Goal: Task Accomplishment & Management: Use online tool/utility

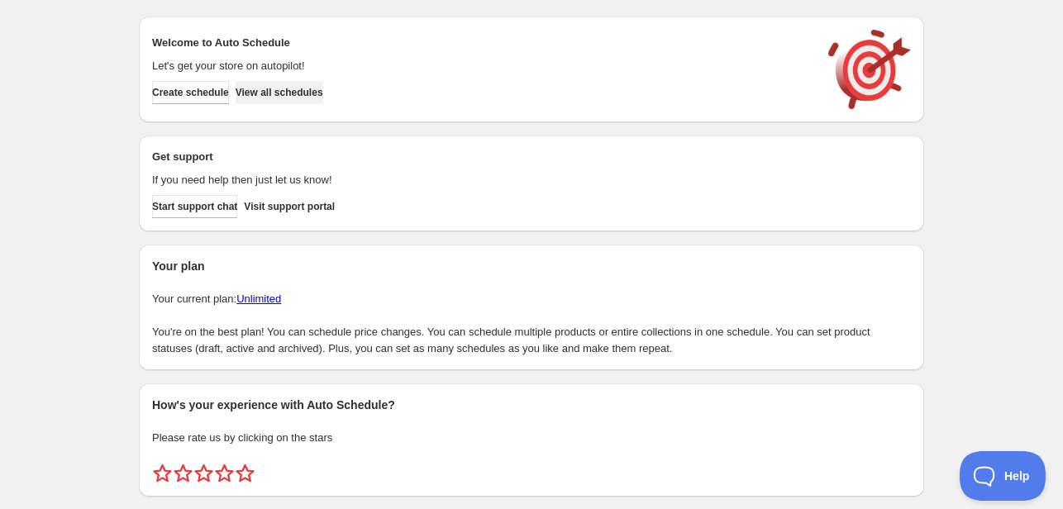
click at [311, 95] on span "View all schedules" at bounding box center [280, 92] width 88 height 13
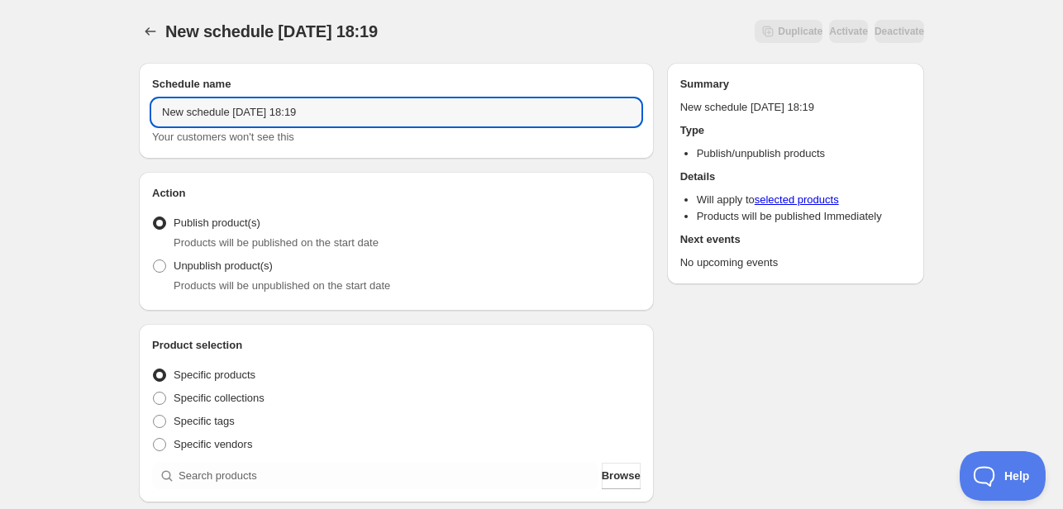
drag, startPoint x: 344, startPoint y: 111, endPoint x: 141, endPoint y: 110, distance: 203.4
click at [141, 110] on div "Schedule name New schedule [DATE] 18:19 Your customers won't see this" at bounding box center [396, 111] width 515 height 96
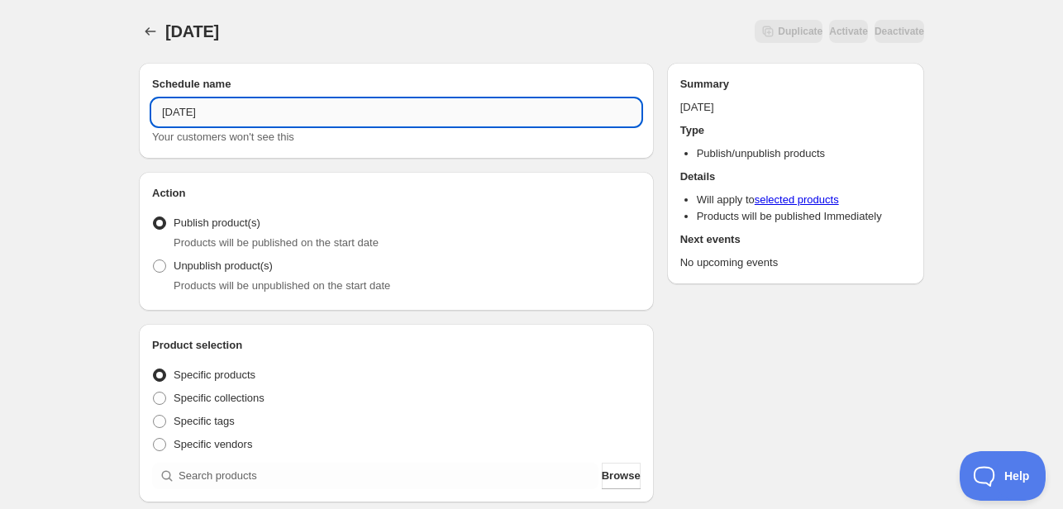
click at [158, 106] on input "[DATE]" at bounding box center [396, 112] width 489 height 26
type input "Menu [DATE]"
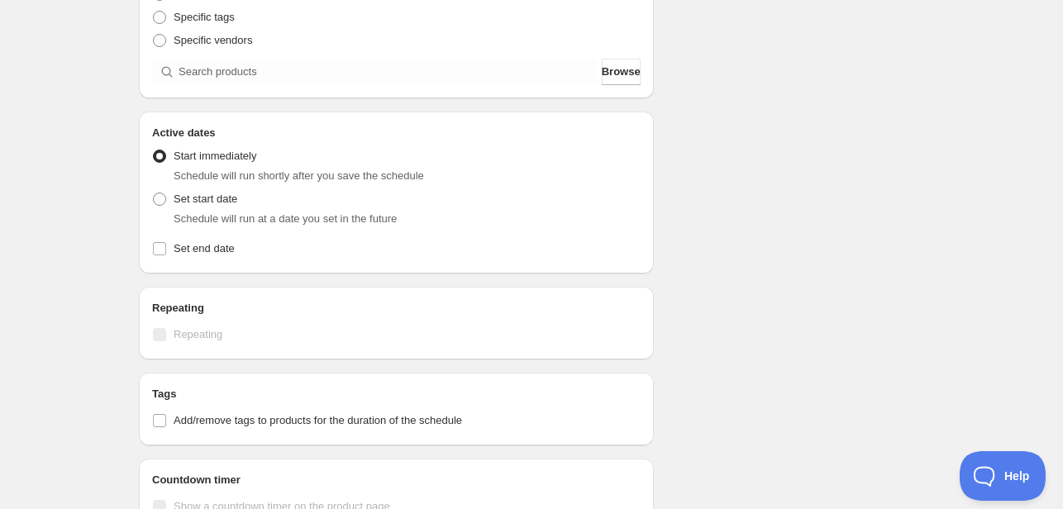
scroll to position [413, 0]
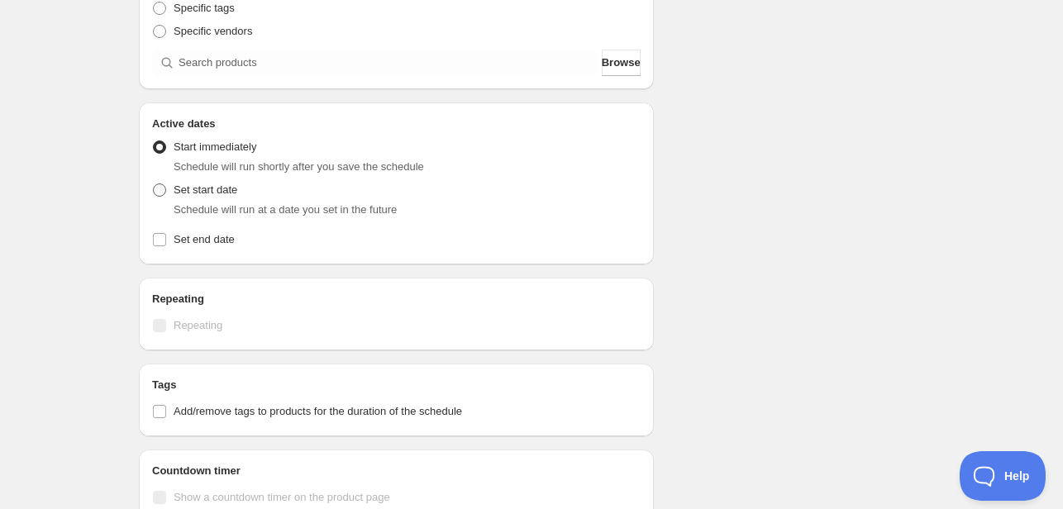
click at [164, 193] on span at bounding box center [159, 190] width 13 height 13
click at [154, 184] on input "Set start date" at bounding box center [153, 184] width 1 height 1
radio input "true"
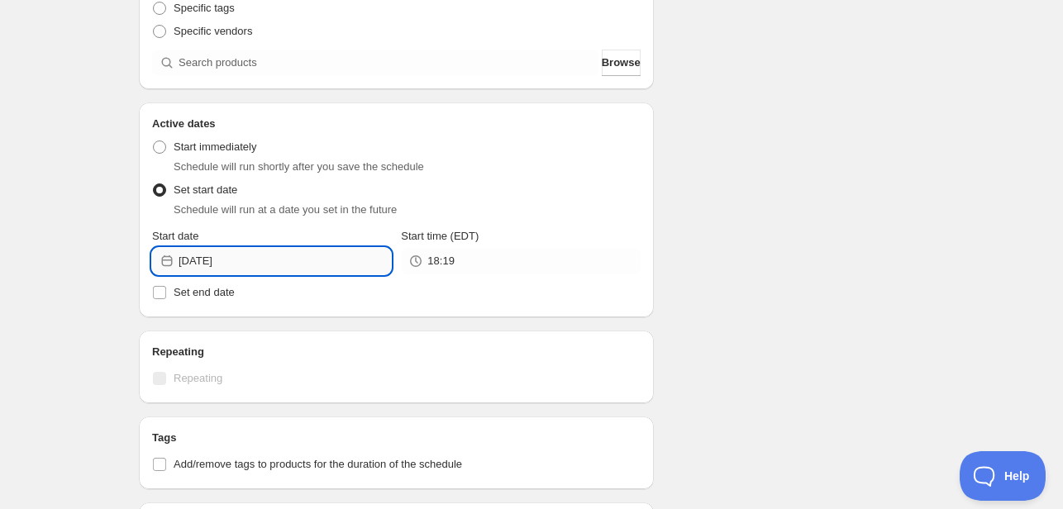
click at [309, 265] on input "[DATE]" at bounding box center [285, 261] width 212 height 26
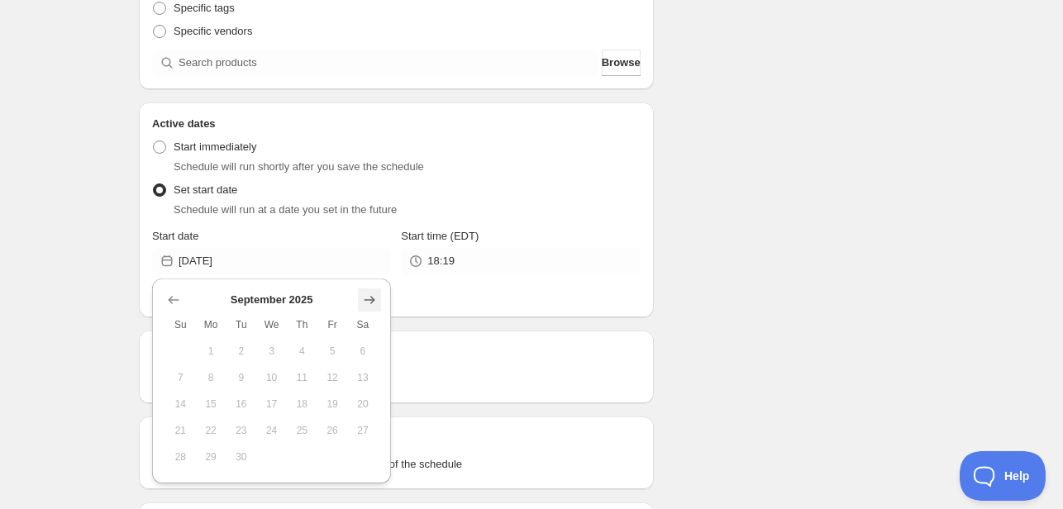
click at [370, 299] on icon "Show next month, October 2025" at bounding box center [370, 300] width 11 height 8
click at [215, 384] on button "6" at bounding box center [211, 378] width 31 height 26
type input "[DATE]"
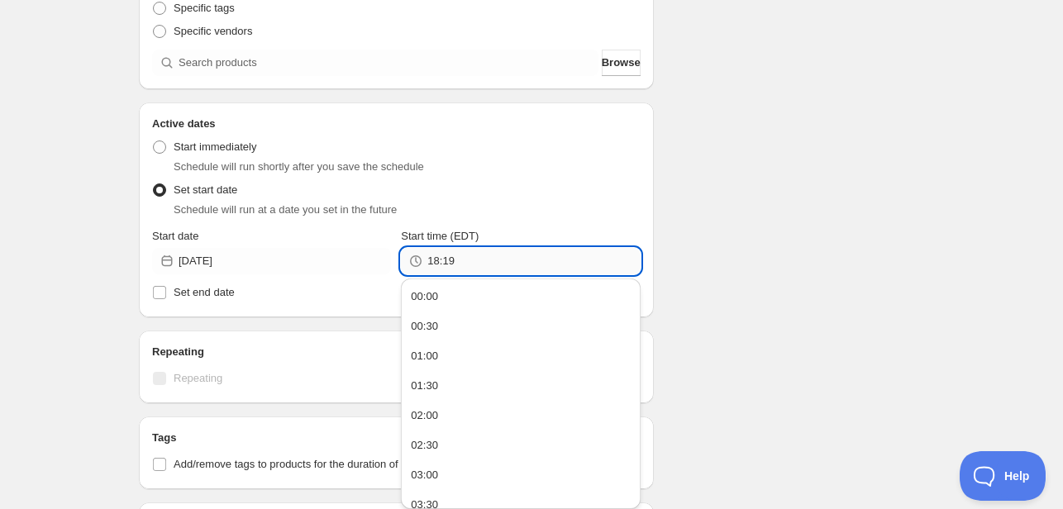
click at [499, 265] on input "18:19" at bounding box center [533, 261] width 212 height 26
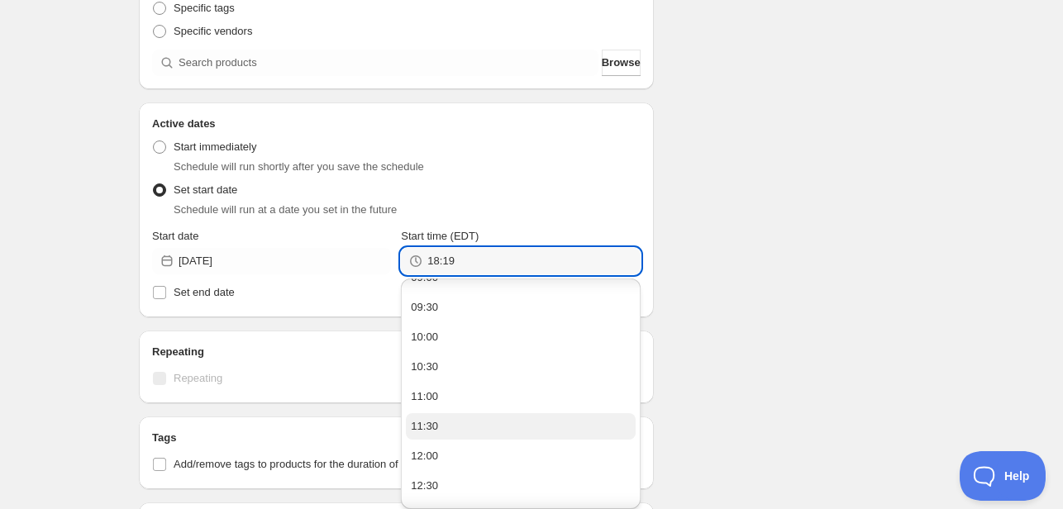
scroll to position [579, 0]
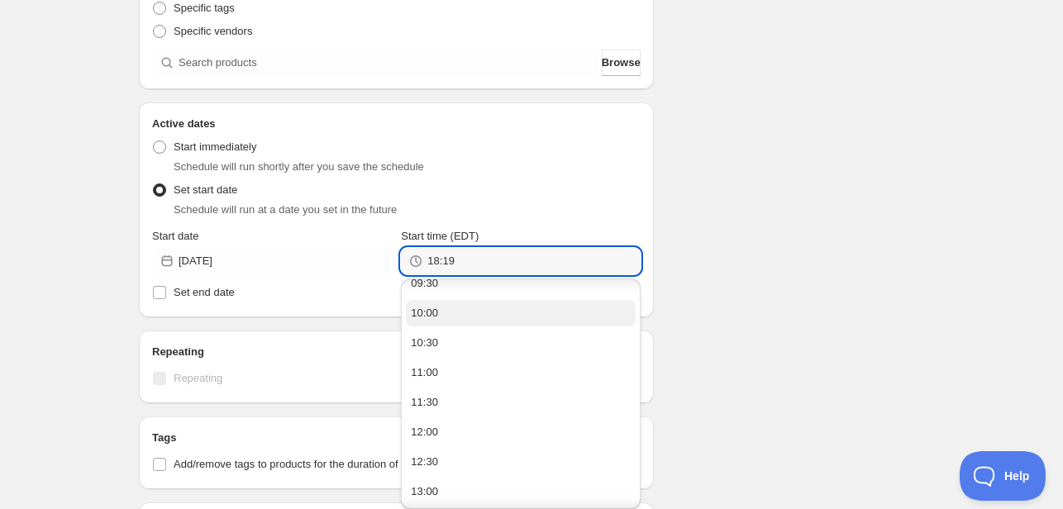
click at [478, 318] on button "10:00" at bounding box center [520, 313] width 229 height 26
type input "10:00"
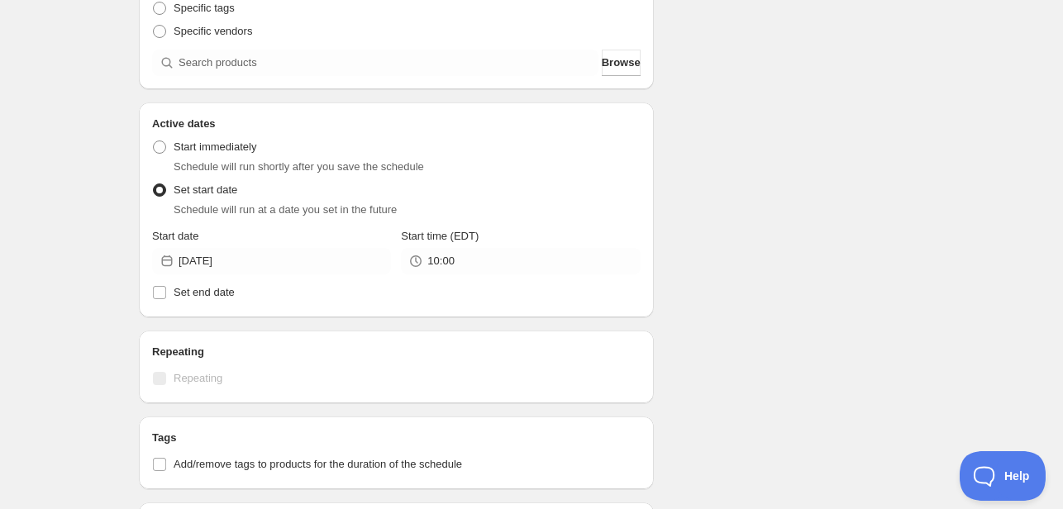
click at [802, 264] on div "Schedule name Menu [DATE] Your customers won't see this Action Action Publish p…" at bounding box center [525, 251] width 799 height 1230
click at [174, 286] on span "Set end date" at bounding box center [204, 292] width 61 height 12
click at [166, 286] on input "Set end date" at bounding box center [159, 292] width 13 height 13
checkbox input "true"
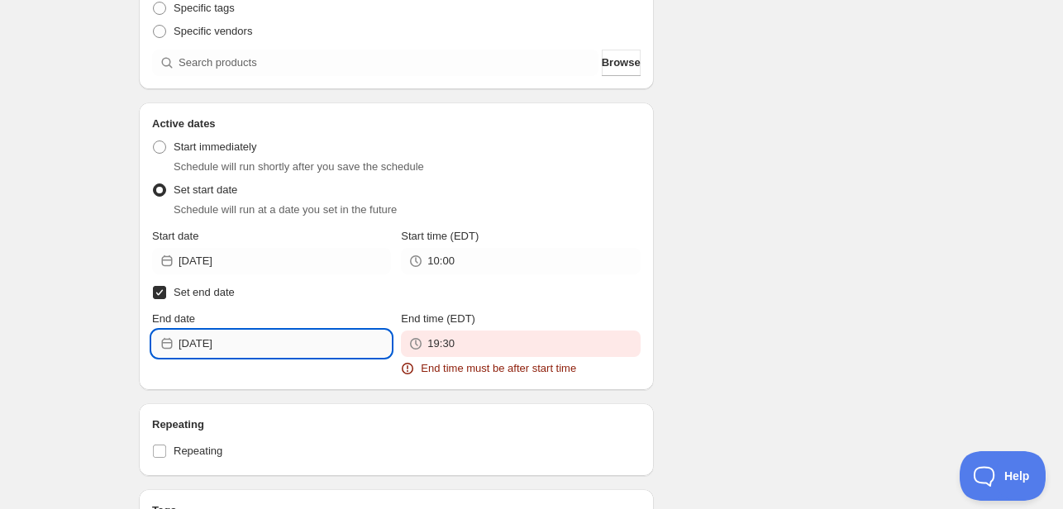
click at [261, 348] on input "[DATE]" at bounding box center [285, 344] width 212 height 26
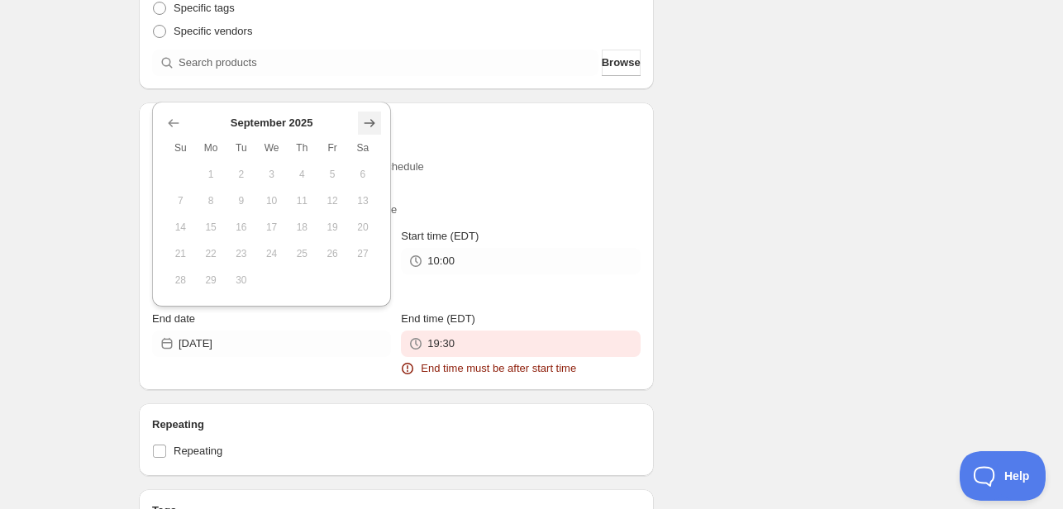
click at [367, 119] on icon "Show next month, October 2025" at bounding box center [369, 123] width 17 height 17
click at [184, 224] on span "12" at bounding box center [180, 227] width 17 height 13
type input "[DATE]"
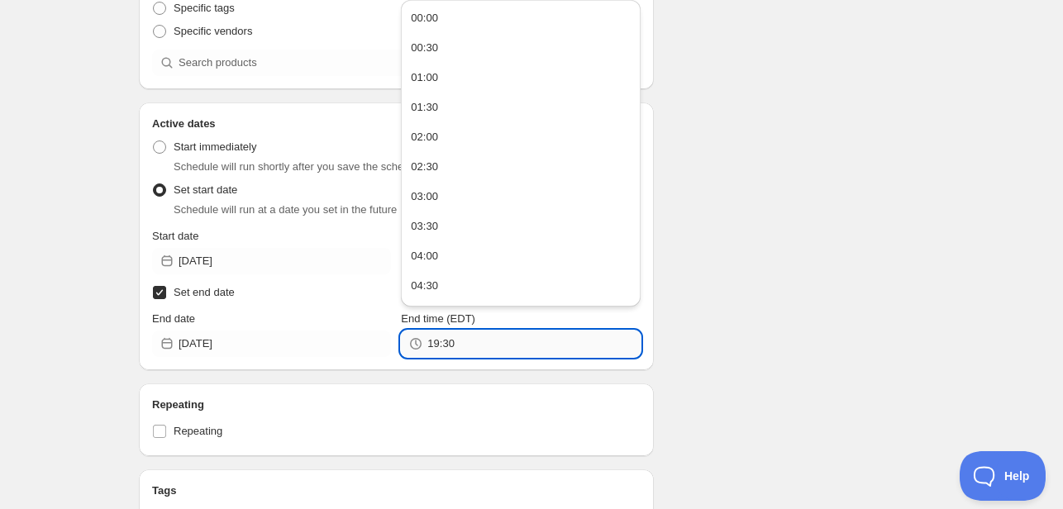
click at [495, 338] on input "19:30" at bounding box center [533, 344] width 212 height 26
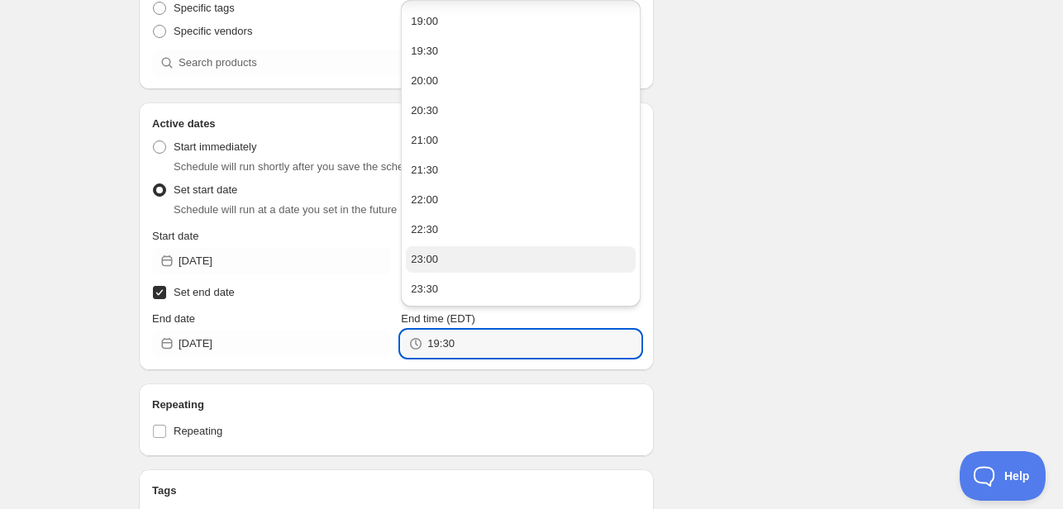
click at [458, 259] on button "23:00" at bounding box center [520, 259] width 229 height 26
type input "23:00"
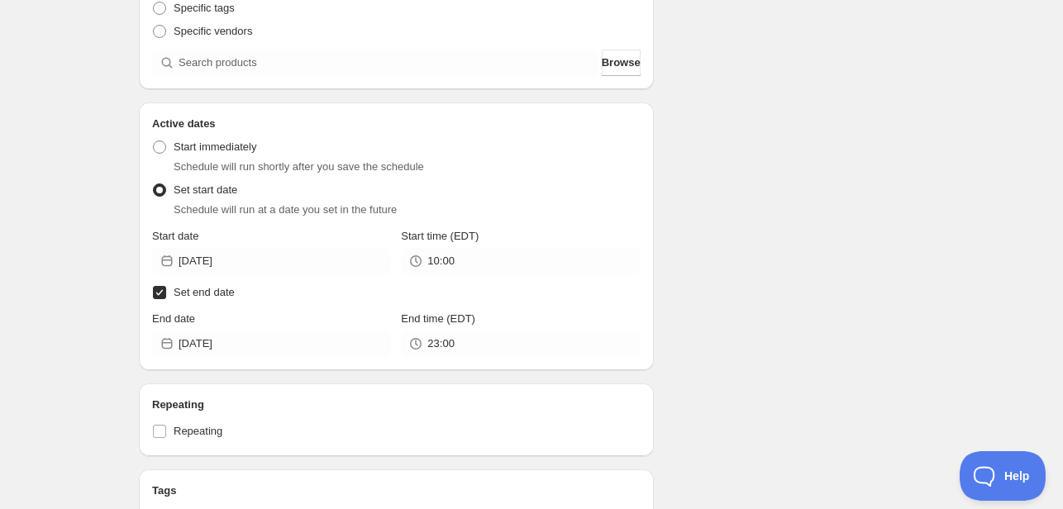
click at [760, 235] on div "Schedule name Menu [DATE] Your customers won't see this Action Action Publish p…" at bounding box center [525, 317] width 799 height 1363
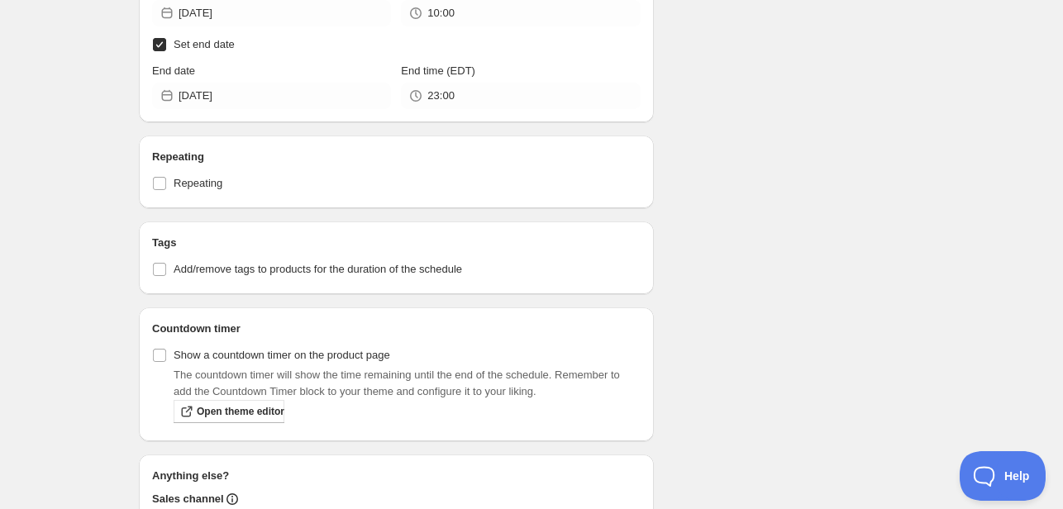
scroll to position [827, 0]
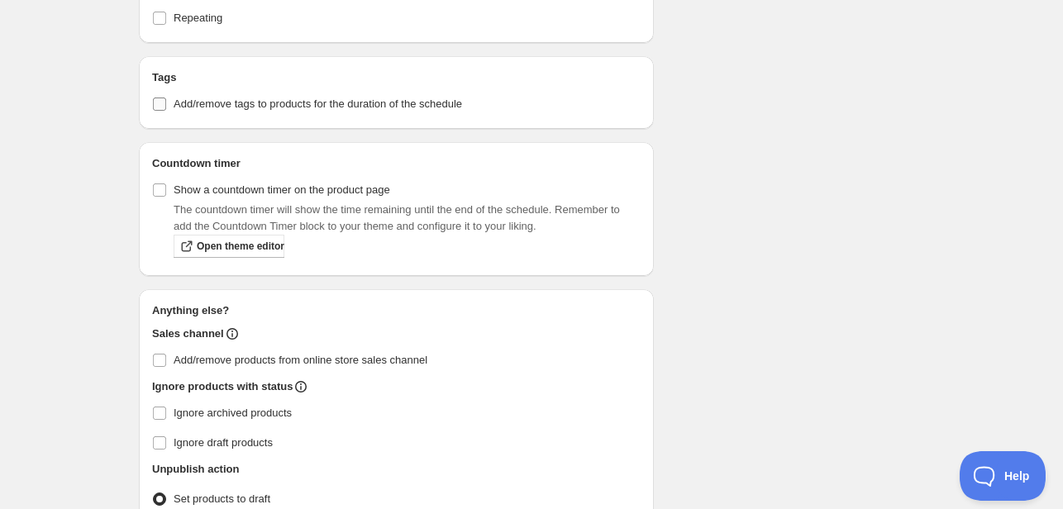
click at [237, 105] on span "Add/remove tags to products for the duration of the schedule" at bounding box center [318, 104] width 289 height 12
click at [166, 105] on input "Add/remove tags to products for the duration of the schedule" at bounding box center [159, 104] width 13 height 13
checkbox input "true"
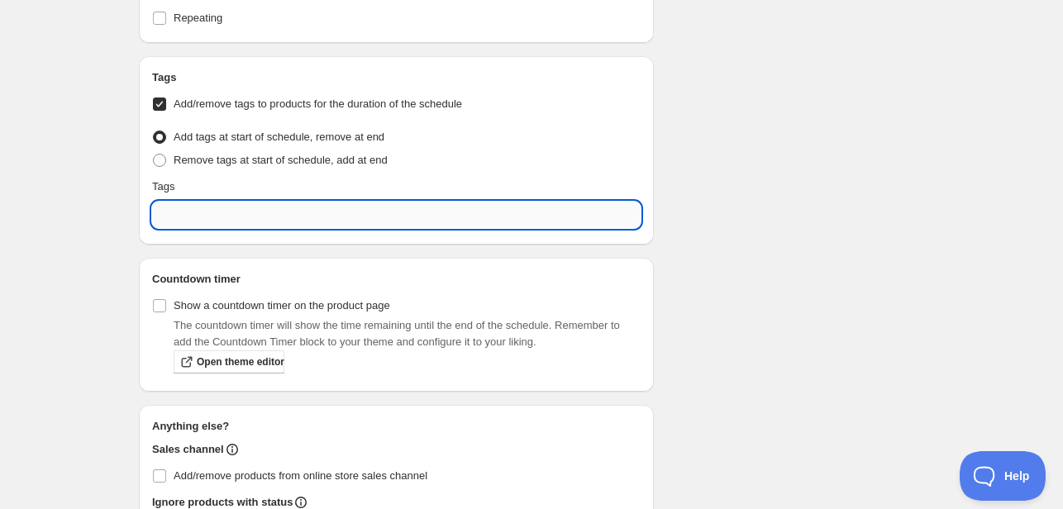
click at [189, 223] on input "text" at bounding box center [396, 215] width 489 height 26
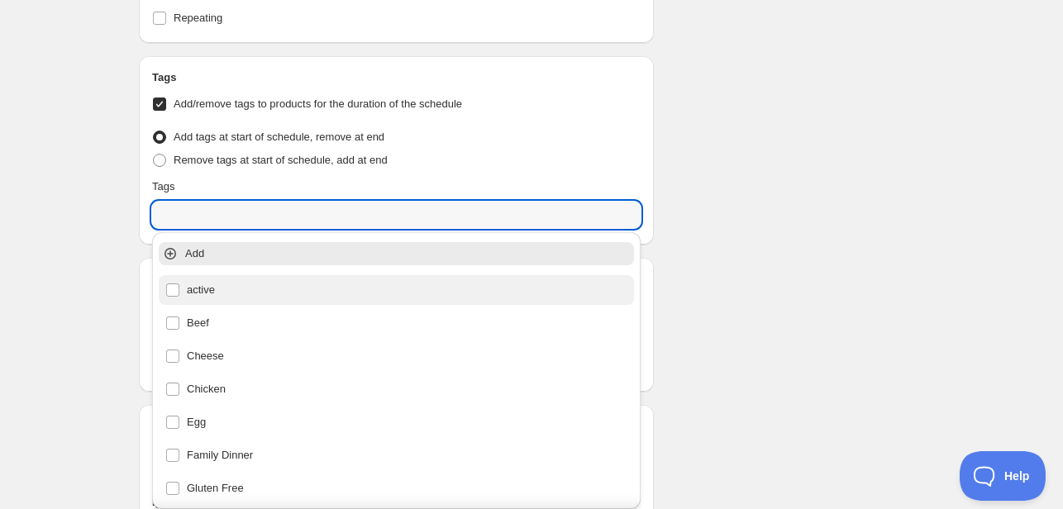
click at [221, 294] on div "active" at bounding box center [396, 290] width 462 height 23
type input "active"
checkbox input "true"
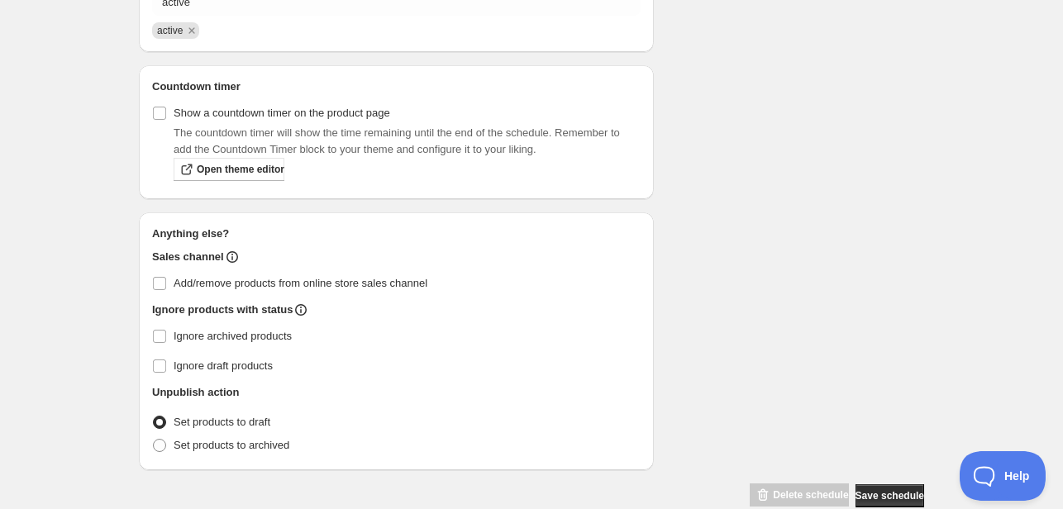
scroll to position [1070, 0]
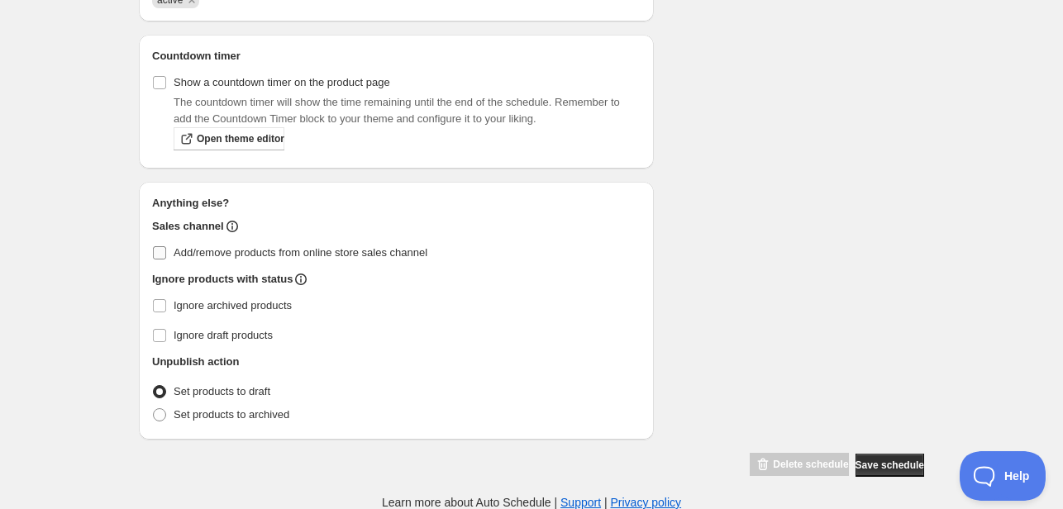
click at [208, 254] on span "Add/remove products from online store sales channel" at bounding box center [301, 252] width 254 height 12
click at [166, 254] on input "Add/remove products from online store sales channel" at bounding box center [159, 252] width 13 height 13
checkbox input "true"
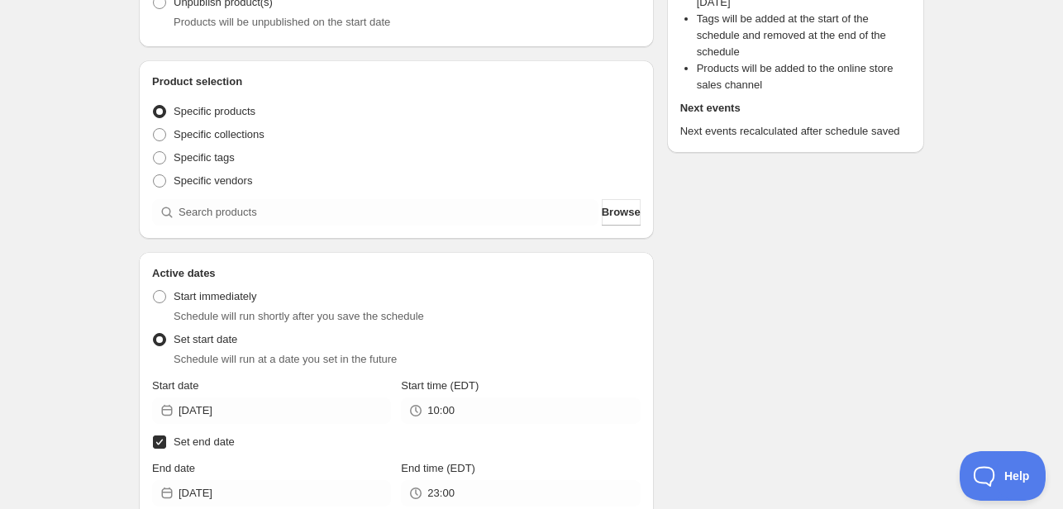
scroll to position [326, 0]
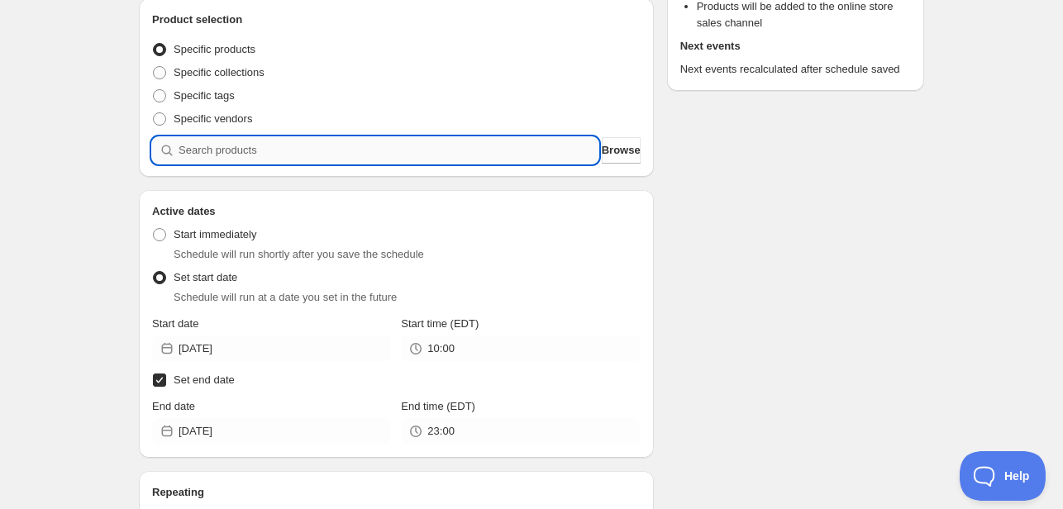
click at [246, 163] on input "search" at bounding box center [389, 150] width 420 height 26
click at [622, 146] on span "Browse" at bounding box center [621, 150] width 39 height 17
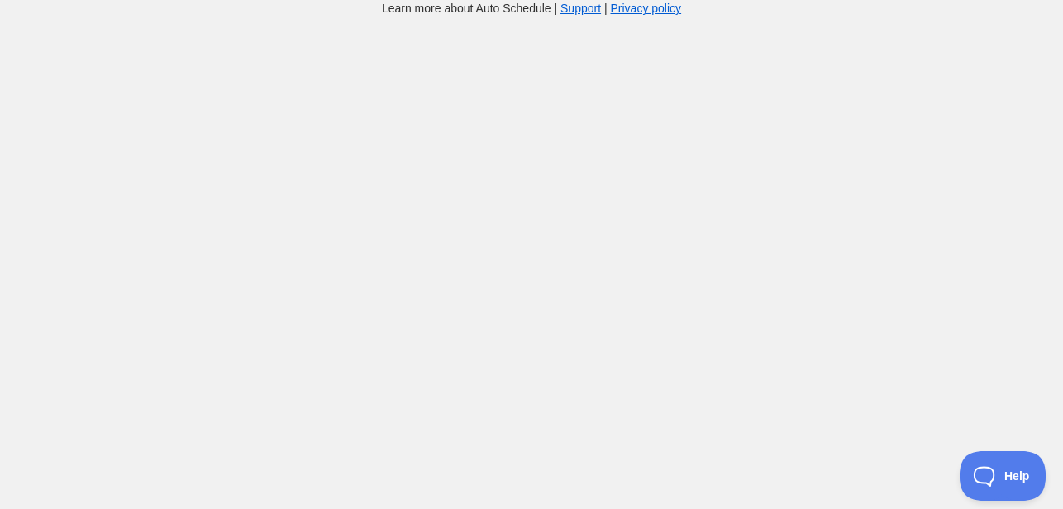
scroll to position [326, 0]
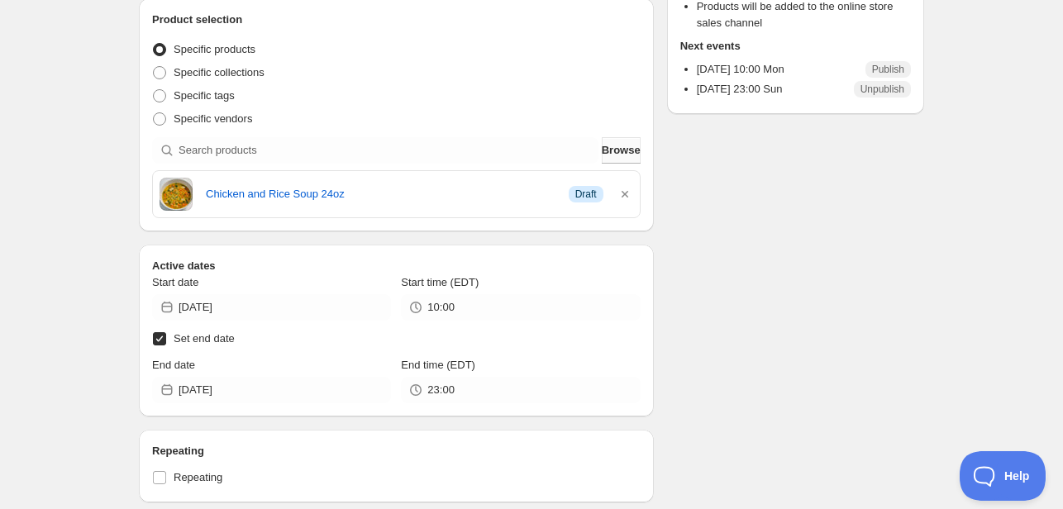
click at [608, 156] on span "Browse" at bounding box center [621, 150] width 39 height 17
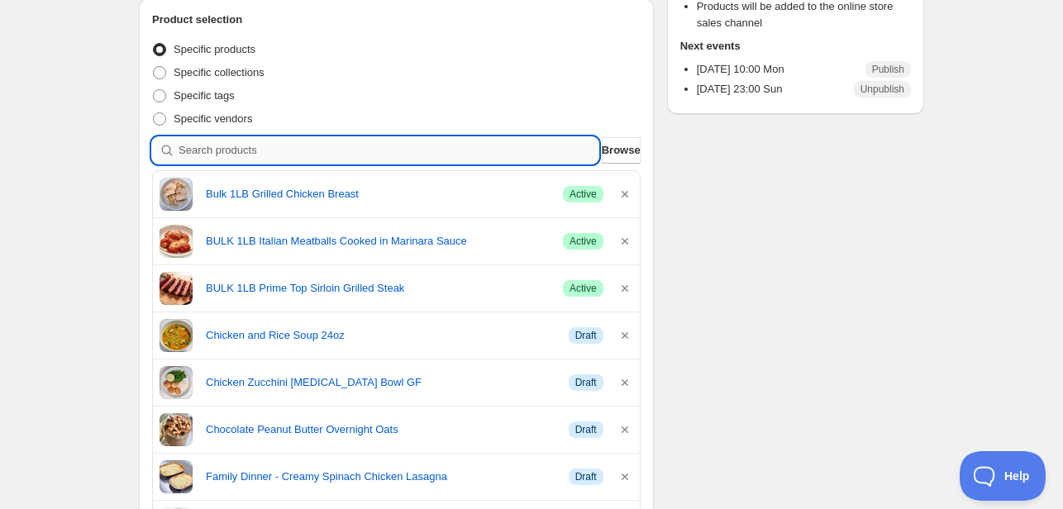
click at [311, 149] on input "search" at bounding box center [389, 150] width 420 height 26
type input "s"
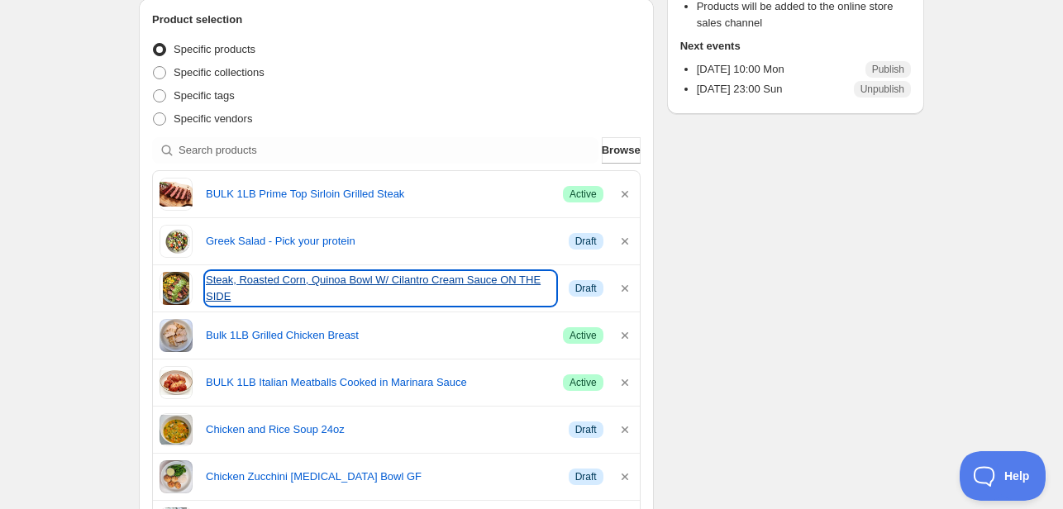
click at [465, 289] on link "Steak, Roasted Corn, Quinoa Bowl W/ Cilantro Cream Sauce ON THE SIDE" at bounding box center [381, 288] width 350 height 33
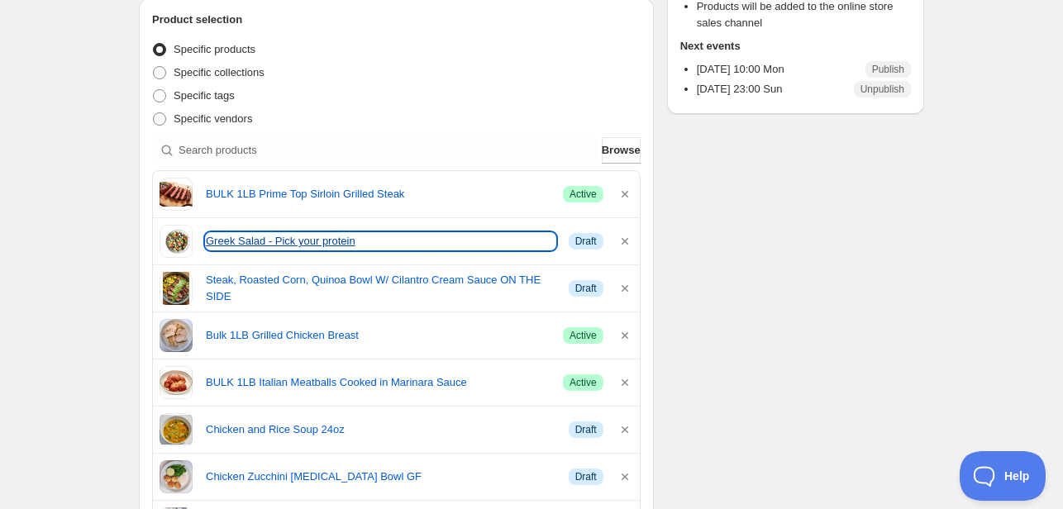
click at [313, 241] on link "Greek Salad - Pick your protein" at bounding box center [381, 241] width 350 height 17
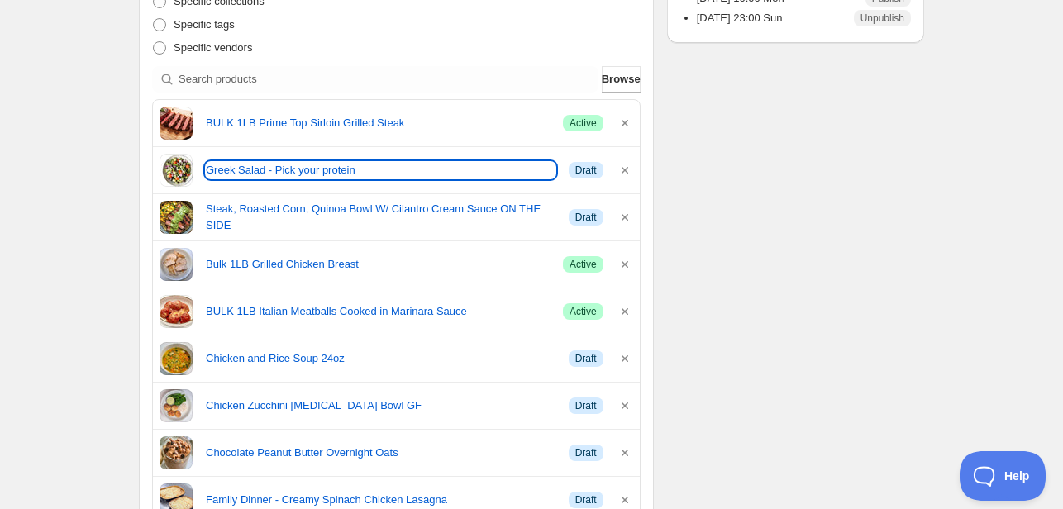
scroll to position [408, 0]
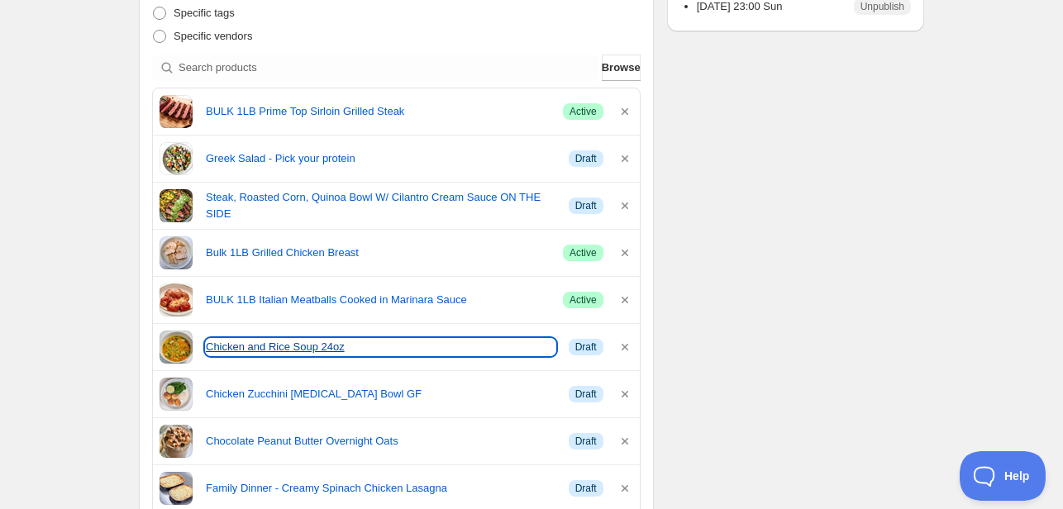
click at [262, 342] on link "Chicken and Rice Soup 24oz" at bounding box center [381, 347] width 350 height 17
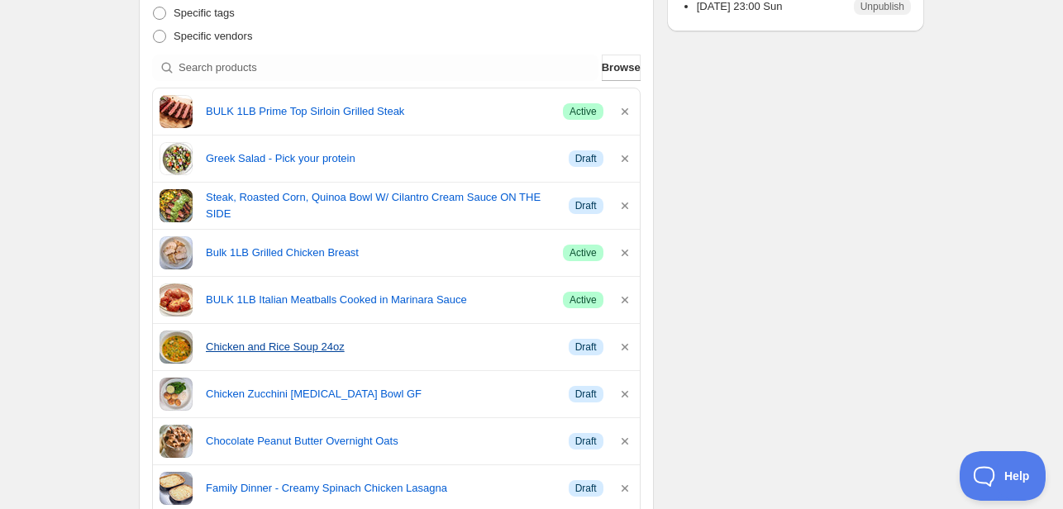
radio input "false"
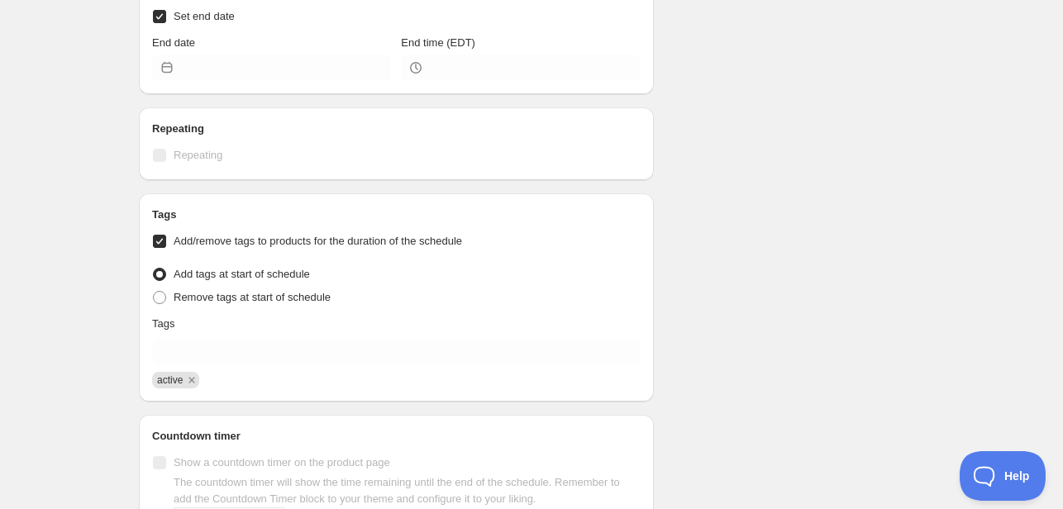
scroll to position [256, 0]
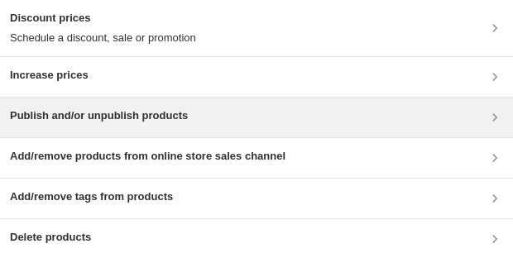
click at [159, 111] on h3 "Publish and/or unpublish products" at bounding box center [99, 115] width 178 height 17
